Goal: Information Seeking & Learning: Learn about a topic

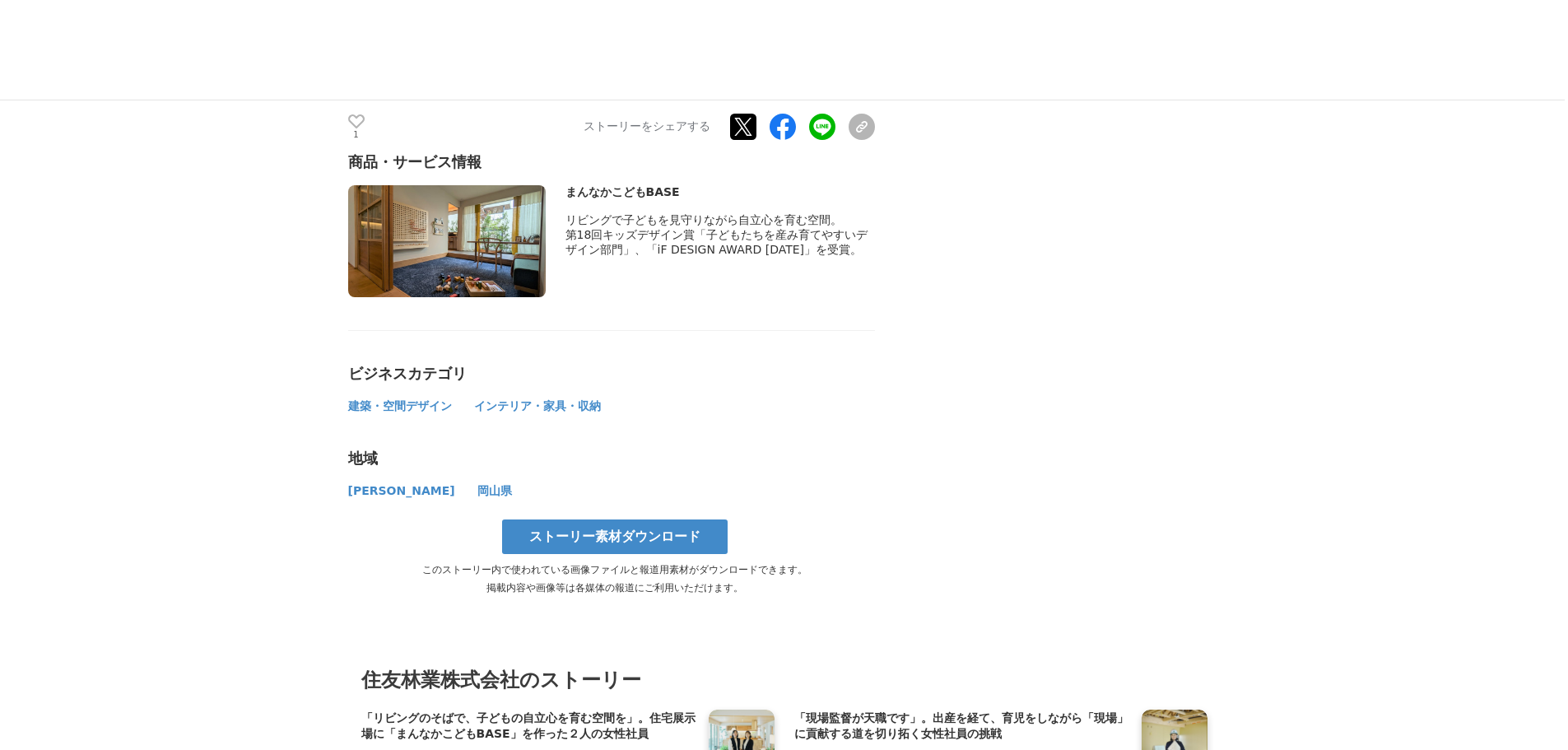
scroll to position [9139, 0]
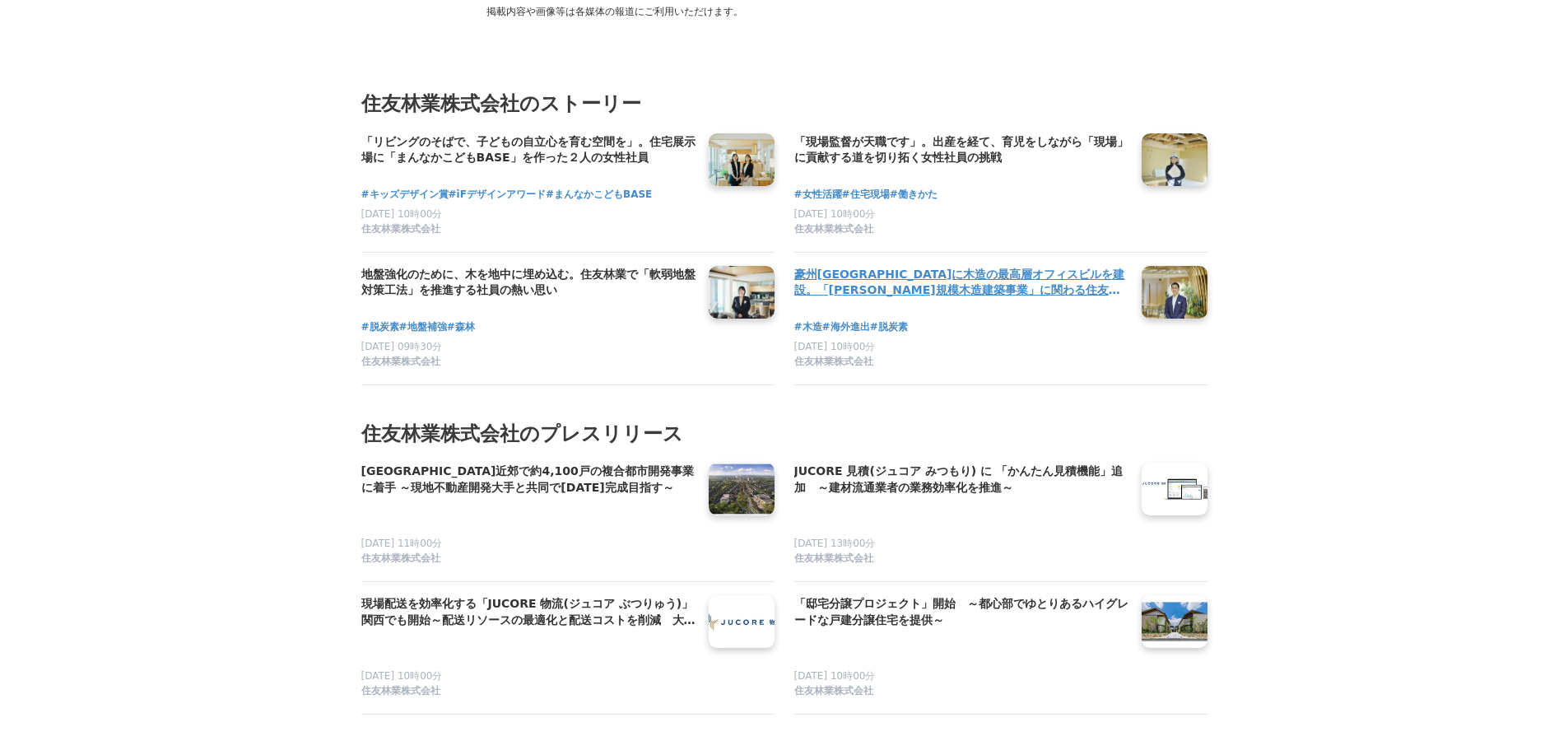
click at [1185, 260] on link at bounding box center [1175, 292] width 79 height 64
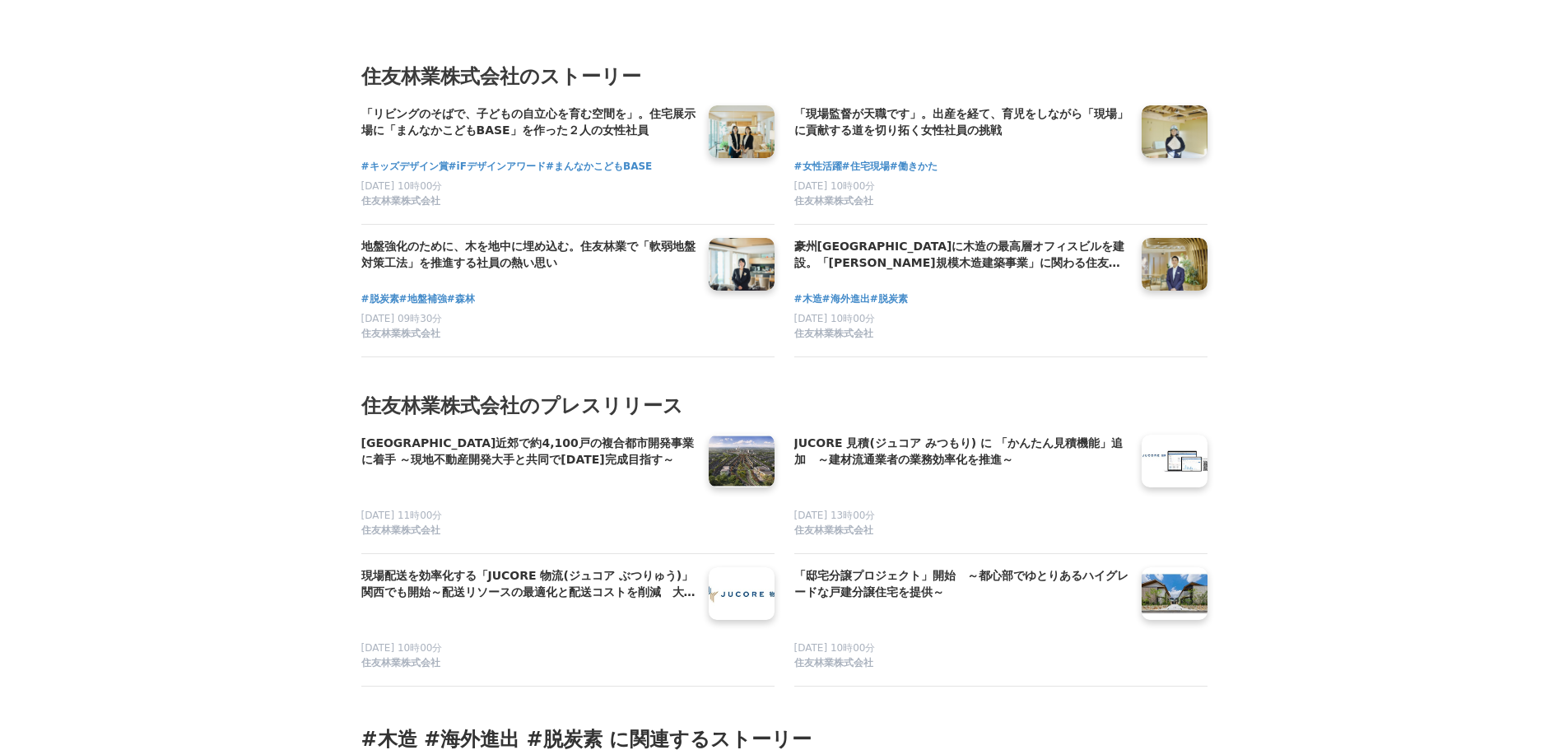
scroll to position [6834, 0]
click at [734, 232] on link at bounding box center [742, 264] width 79 height 64
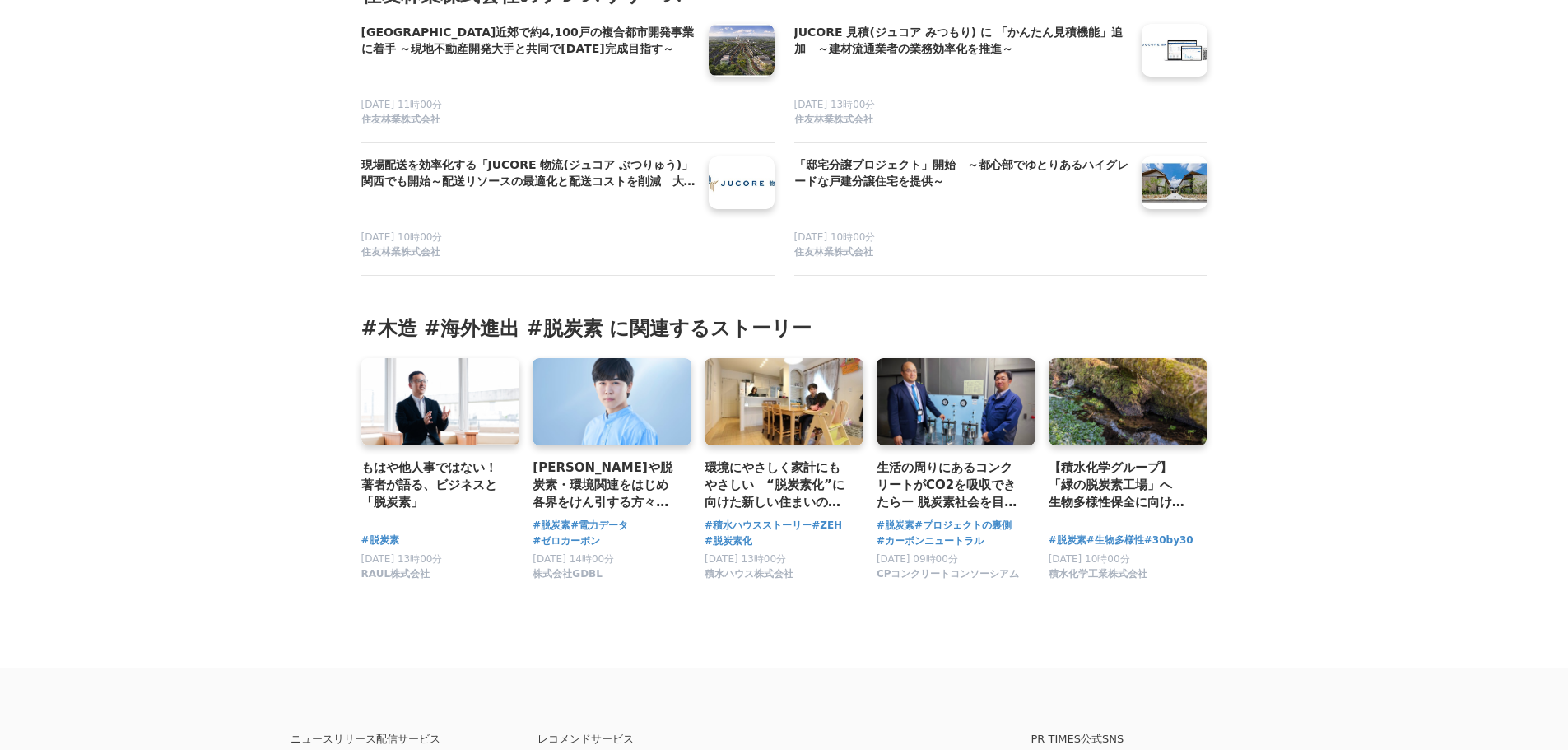
scroll to position [7245, 0]
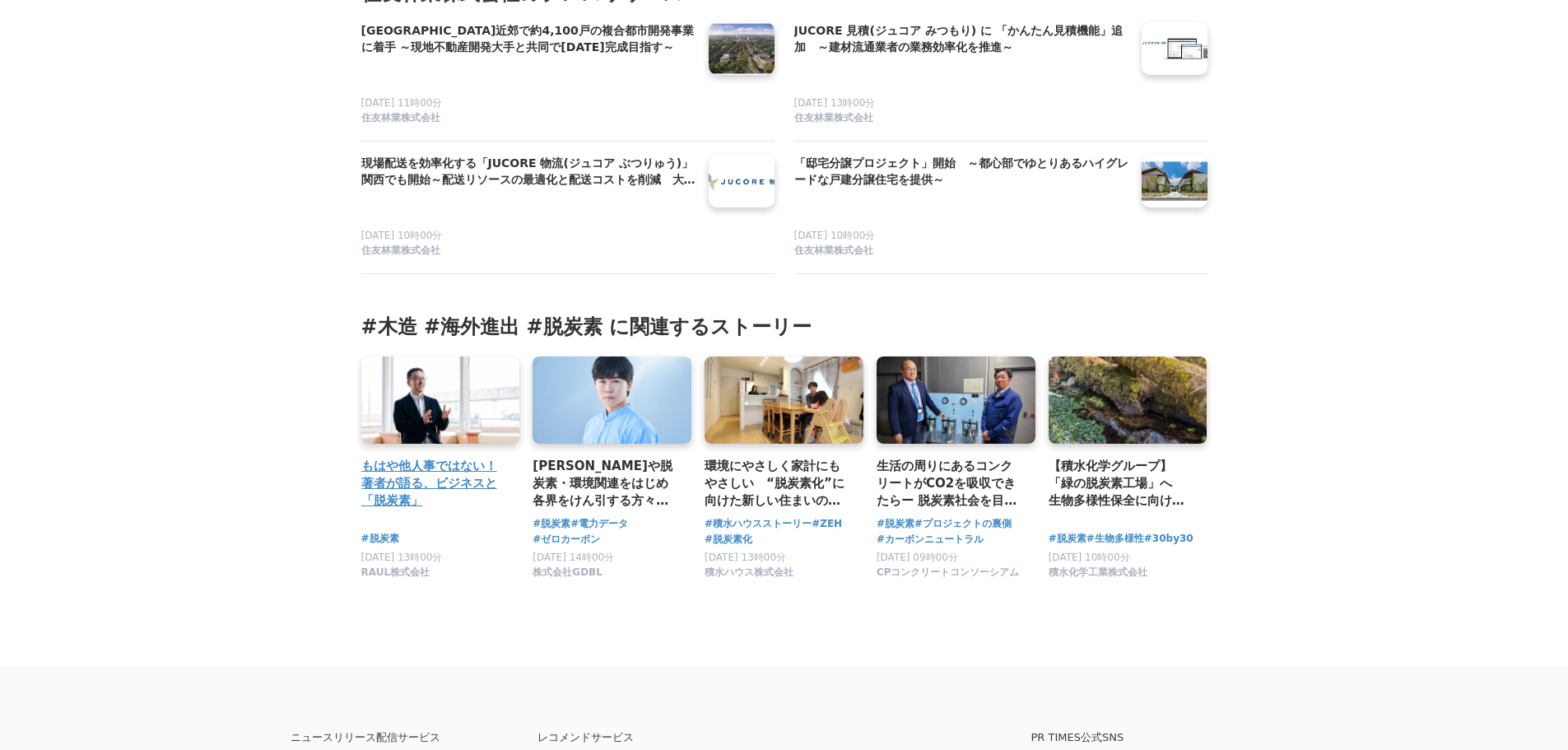
click at [413, 355] on link at bounding box center [440, 400] width 166 height 91
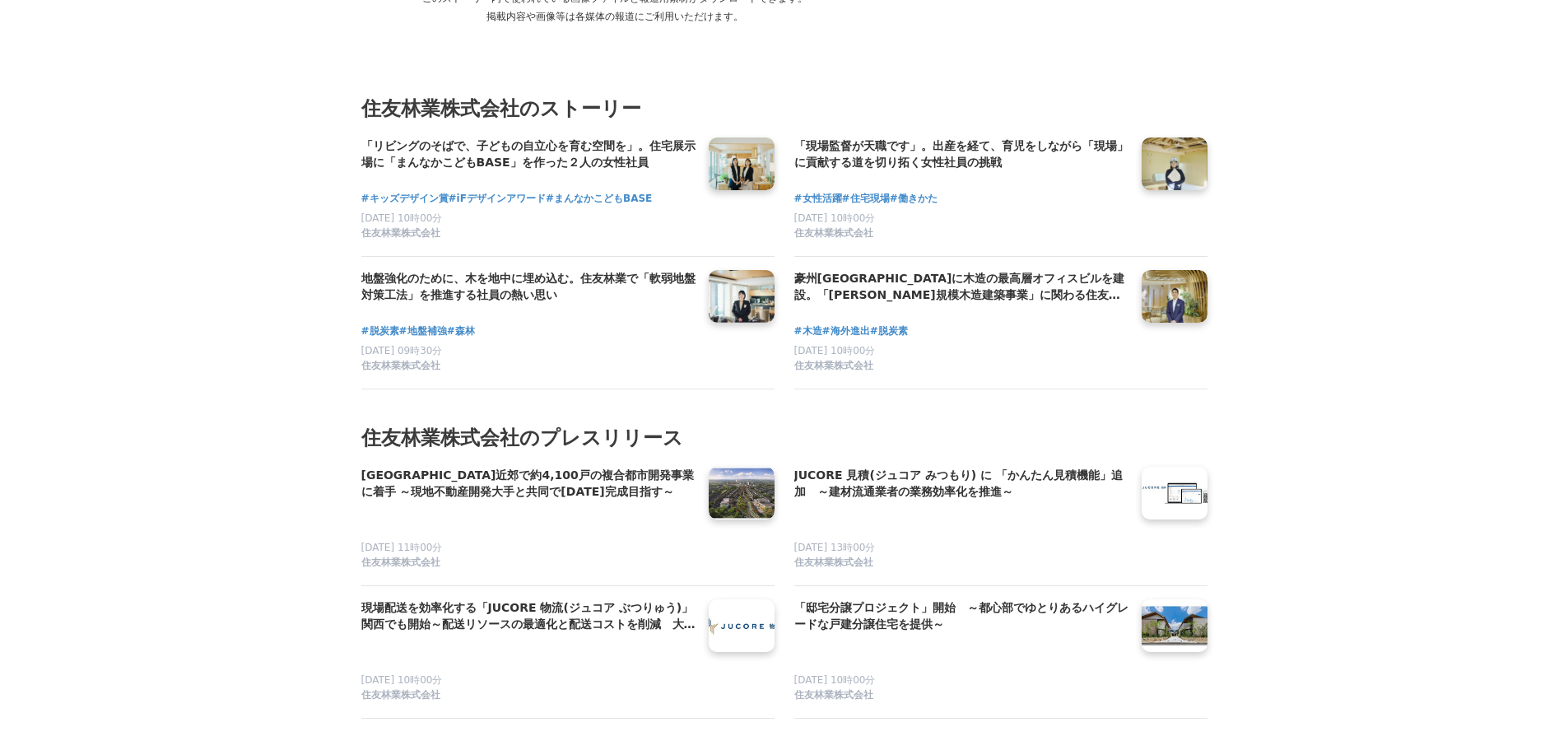
scroll to position [6751, 0]
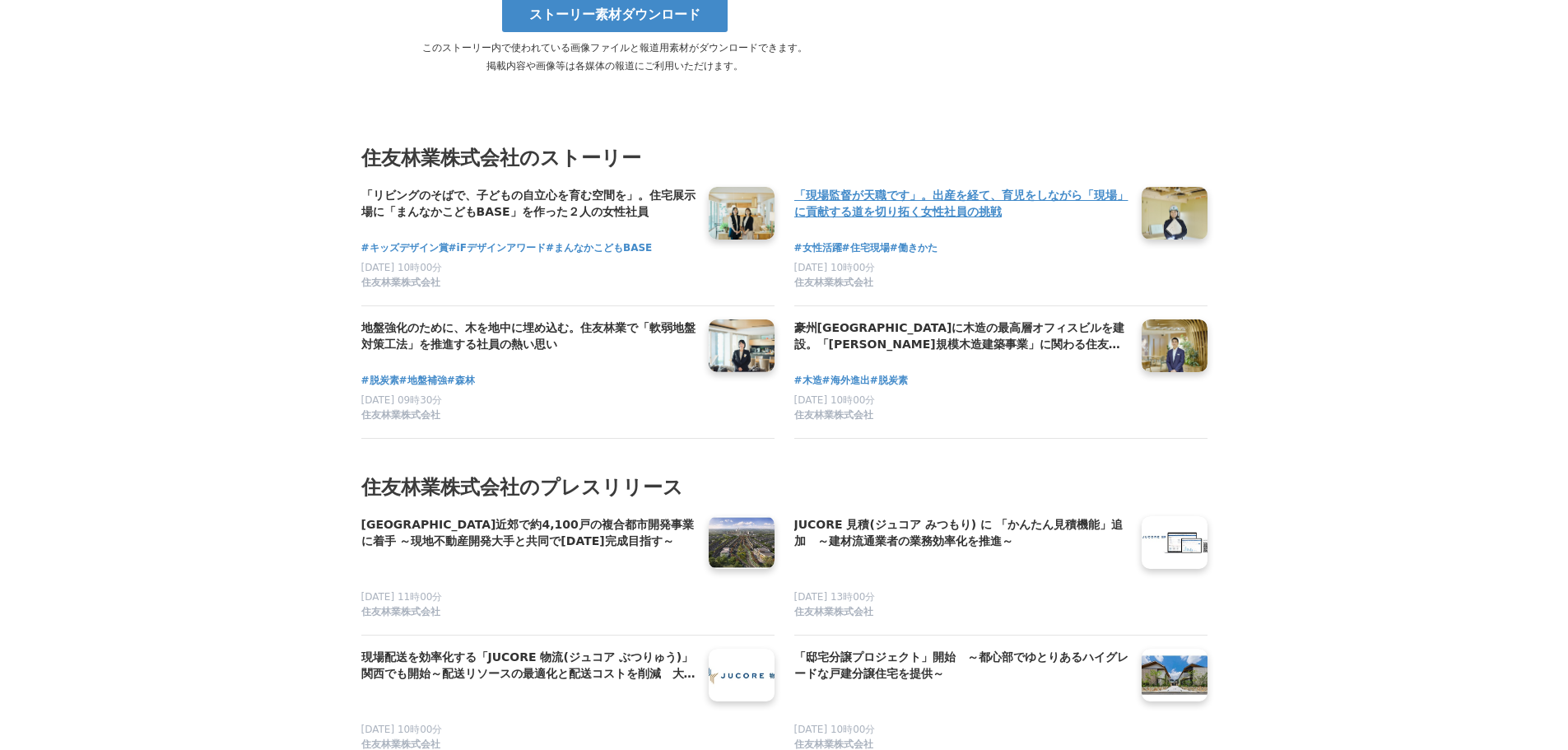
click at [1179, 182] on link at bounding box center [1175, 213] width 79 height 64
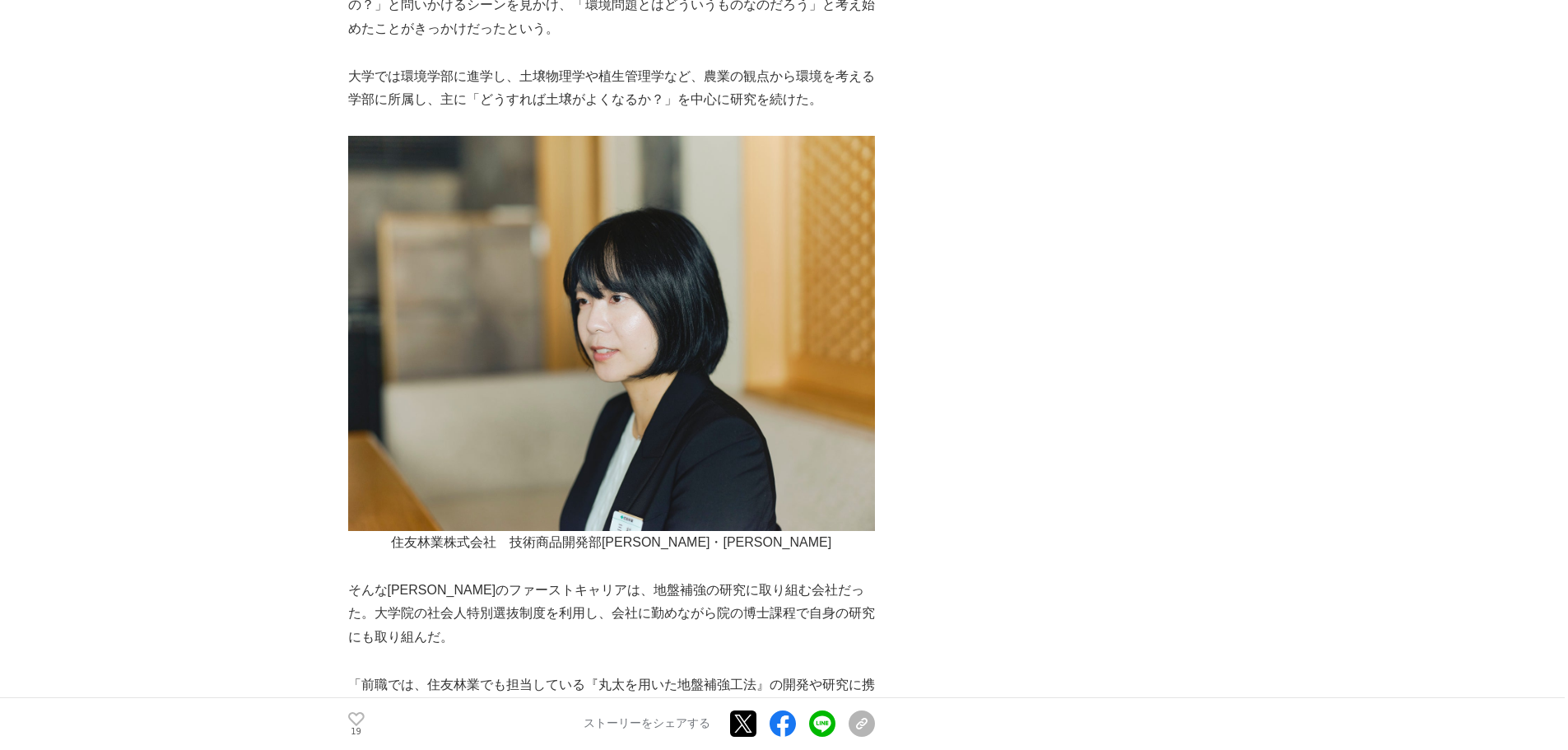
scroll to position [1317, 0]
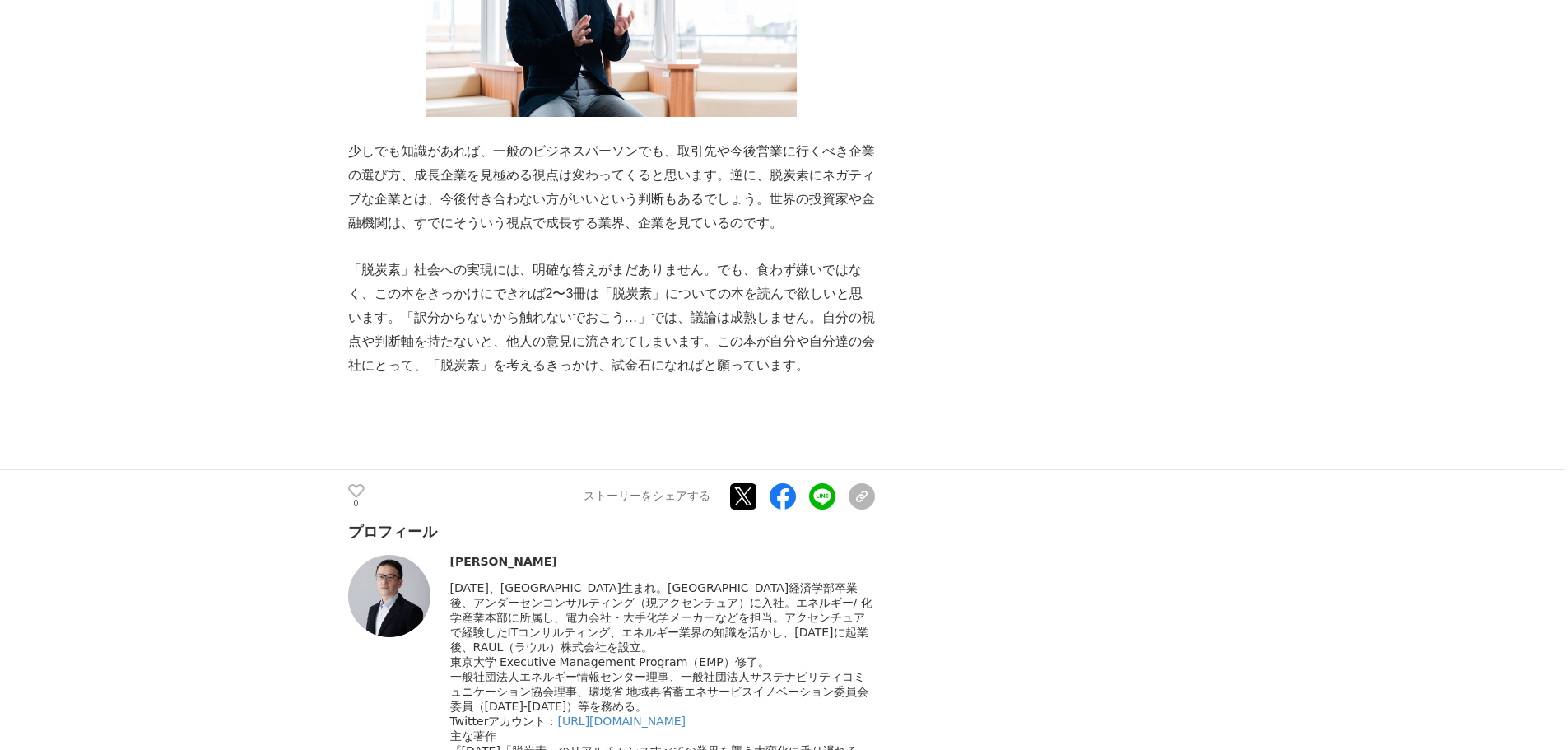
scroll to position [2387, 0]
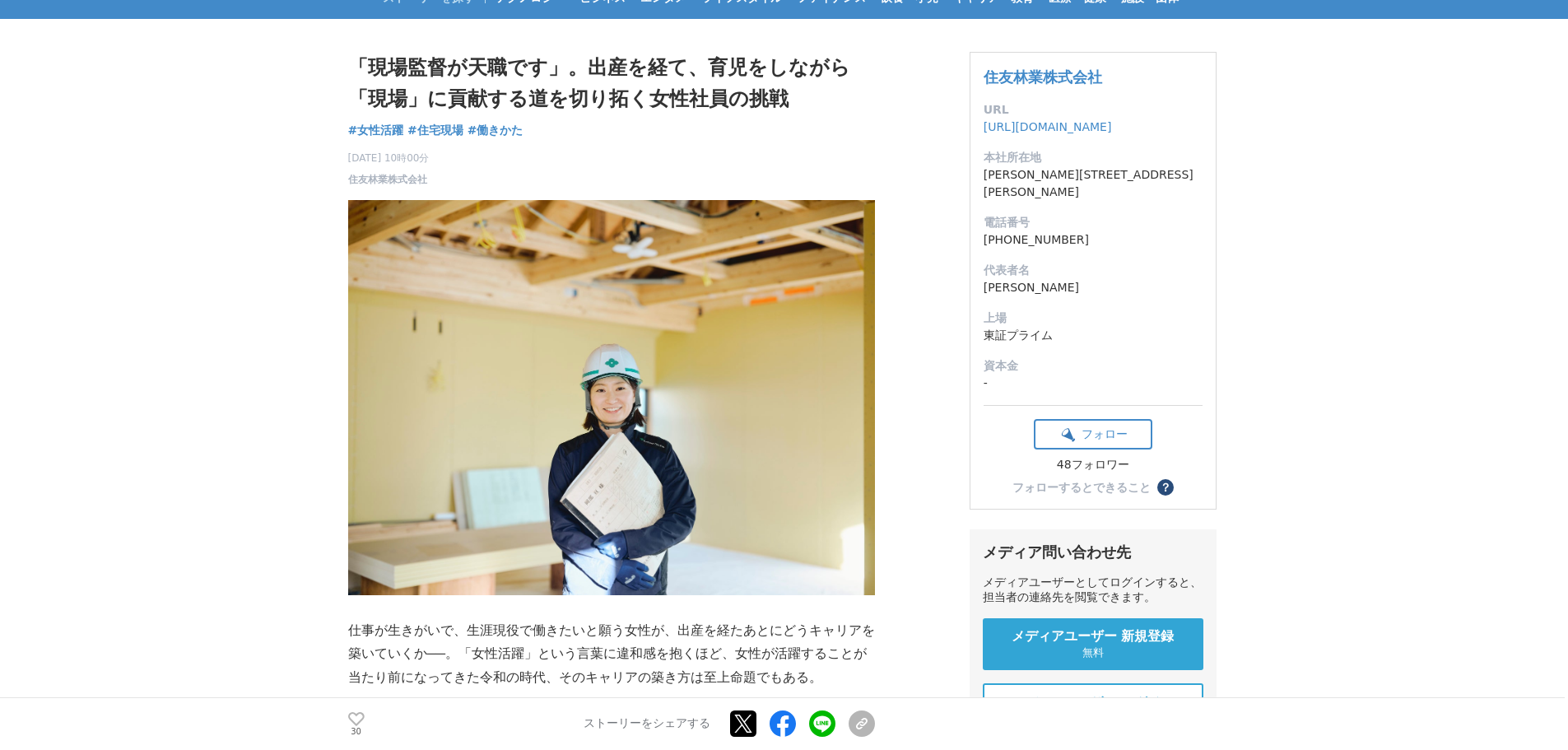
scroll to position [164, 0]
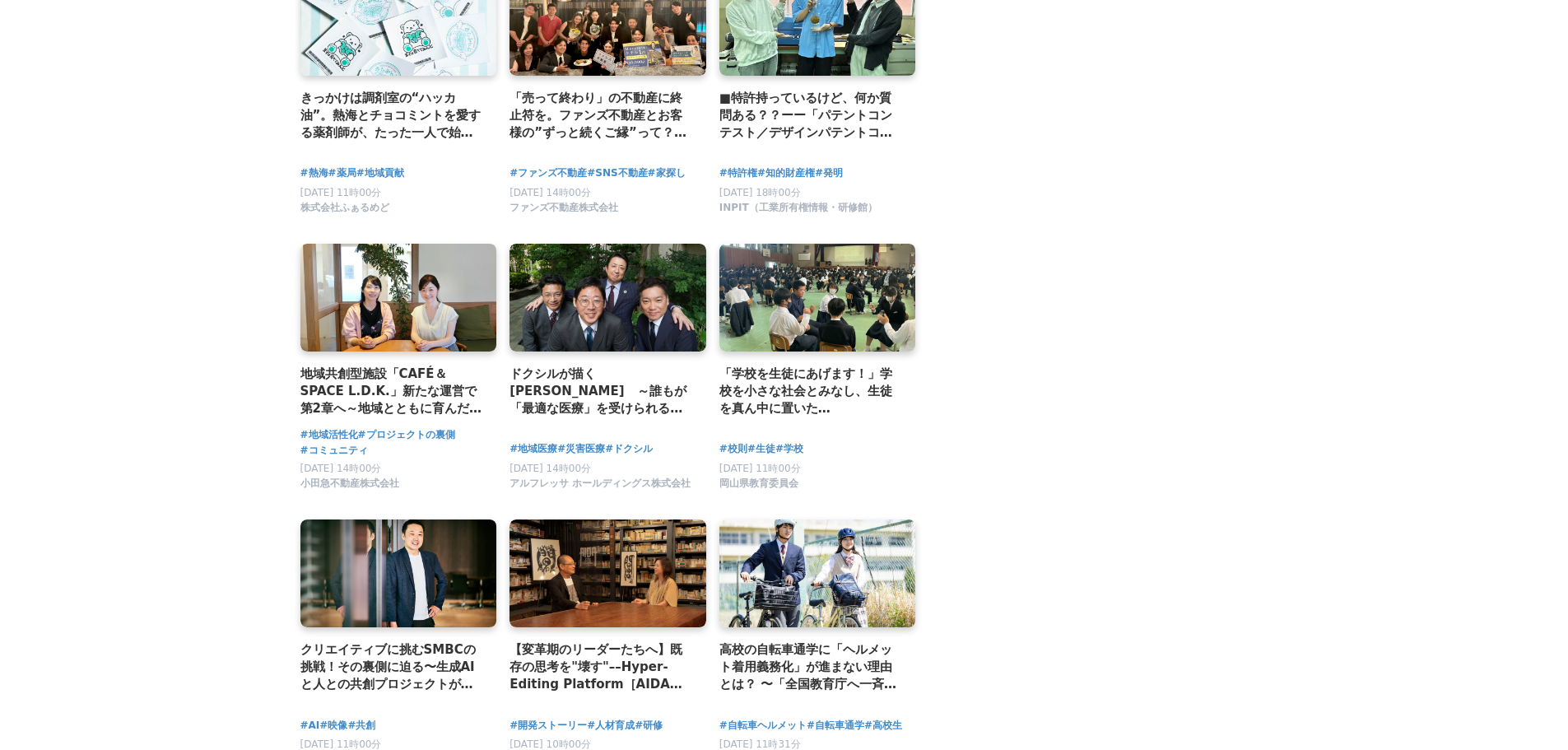
scroll to position [2470, 0]
